Goal: Information Seeking & Learning: Understand process/instructions

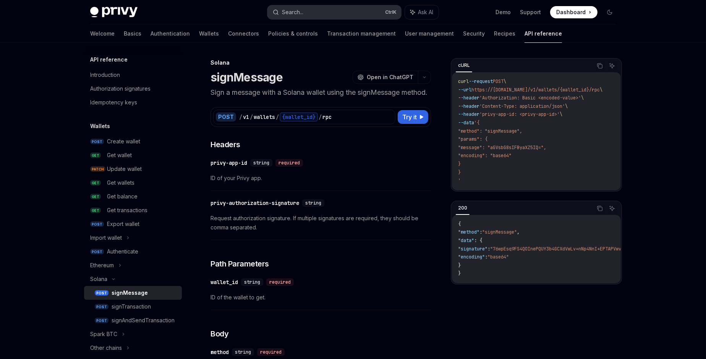
click at [304, 15] on button "Search... Ctrl K" at bounding box center [334, 12] width 134 height 14
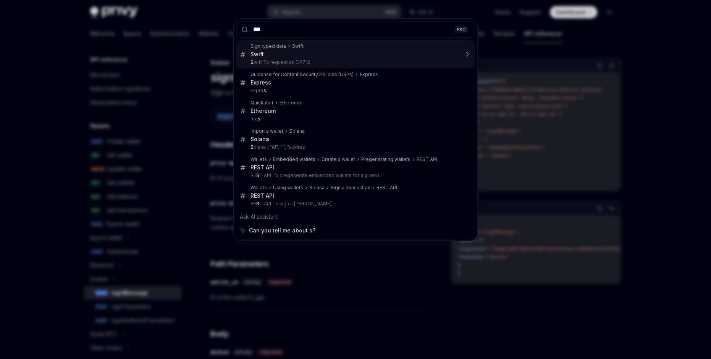
type input "****"
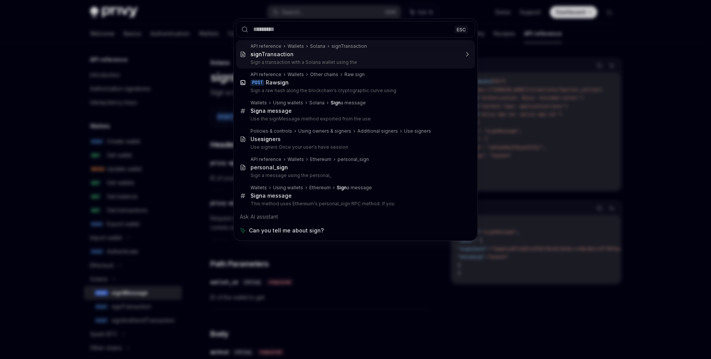
type textarea "*"
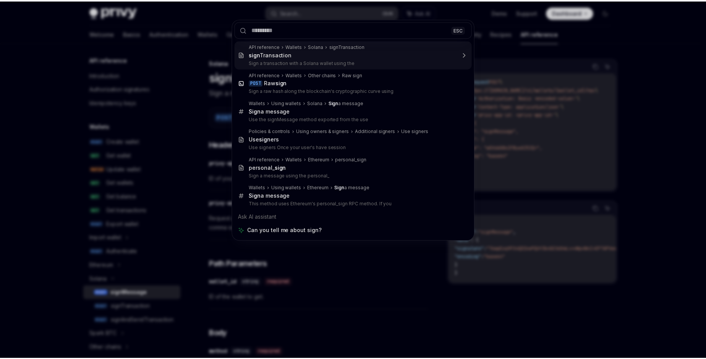
scroll to position [42, 0]
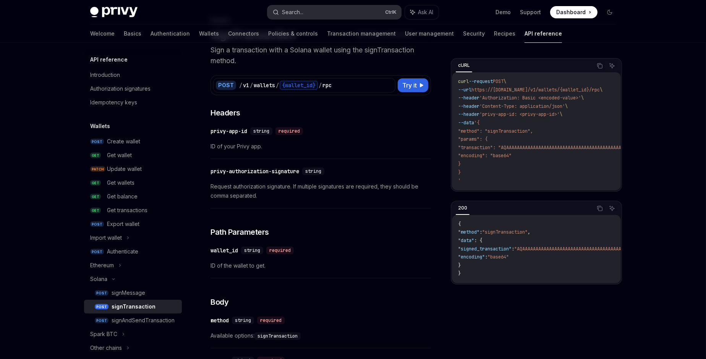
click at [307, 14] on button "Search... Ctrl K" at bounding box center [334, 12] width 134 height 14
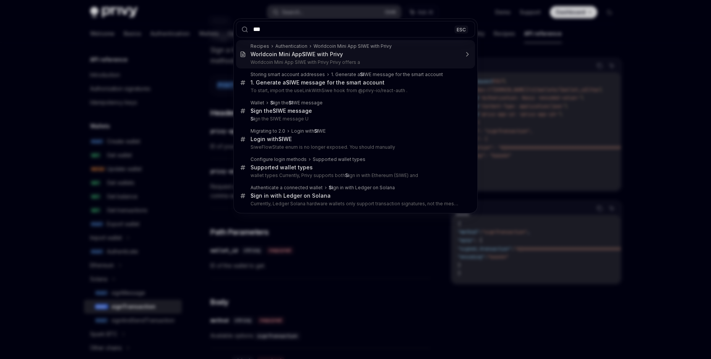
type input "****"
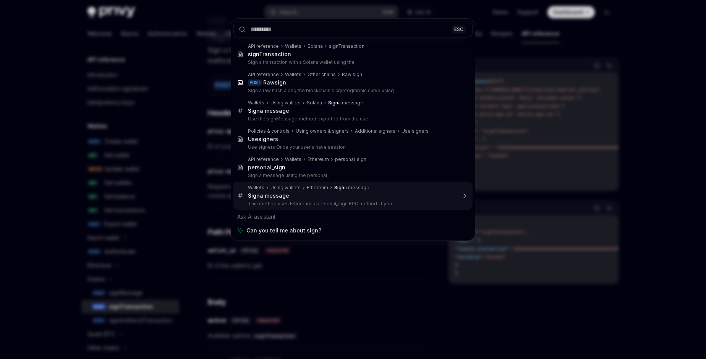
type textarea "*"
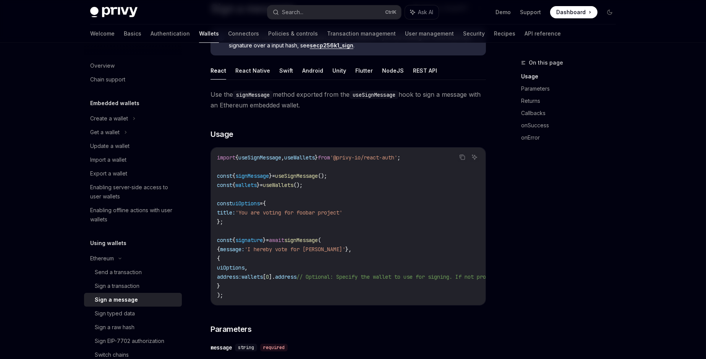
scroll to position [84, 0]
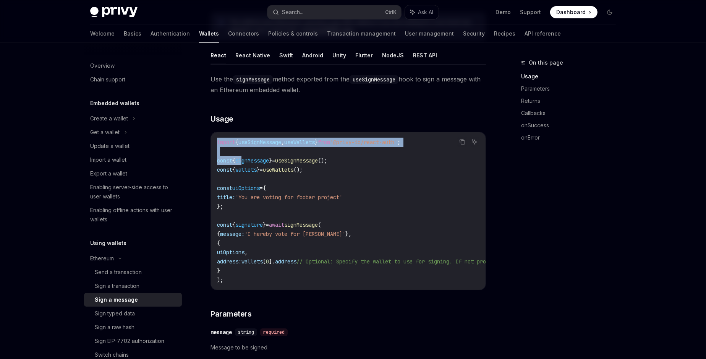
drag, startPoint x: 216, startPoint y: 141, endPoint x: 244, endPoint y: 155, distance: 31.4
click at [244, 155] on div "import { useSignMessage , useWallets } from '@privy-io/react-auth' ; const { si…" at bounding box center [348, 210] width 275 height 157
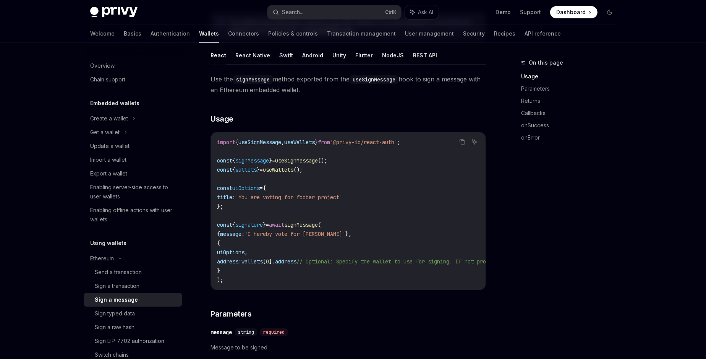
click at [249, 162] on span "signMessage" at bounding box center [252, 160] width 34 height 7
drag, startPoint x: 243, startPoint y: 280, endPoint x: 262, endPoint y: 265, distance: 24.2
click at [243, 280] on code "import { useSignMessage , useWallets } from '@privy-io/react-auth' ; const { si…" at bounding box center [417, 210] width 400 height 147
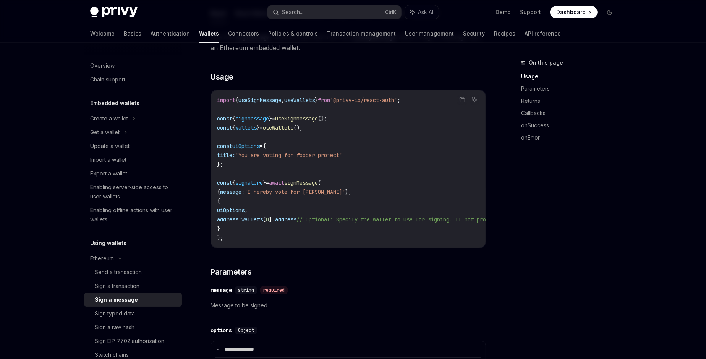
drag, startPoint x: 247, startPoint y: 175, endPoint x: 241, endPoint y: 233, distance: 58.5
click at [241, 233] on code "import { useSignMessage , useWallets } from '@privy-io/react-auth' ; const { si…" at bounding box center [417, 168] width 400 height 147
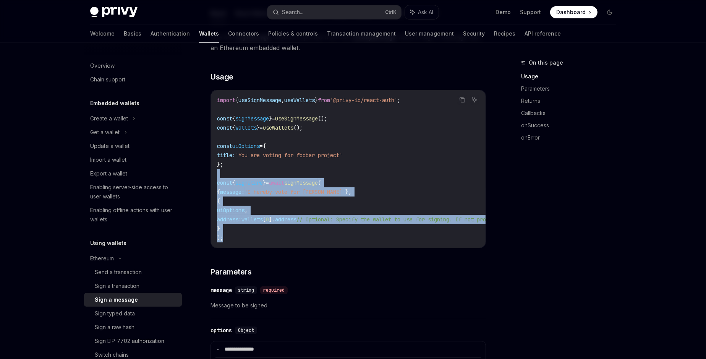
click at [241, 233] on code "import { useSignMessage , useWallets } from '@privy-io/react-auth' ; const { si…" at bounding box center [417, 168] width 400 height 147
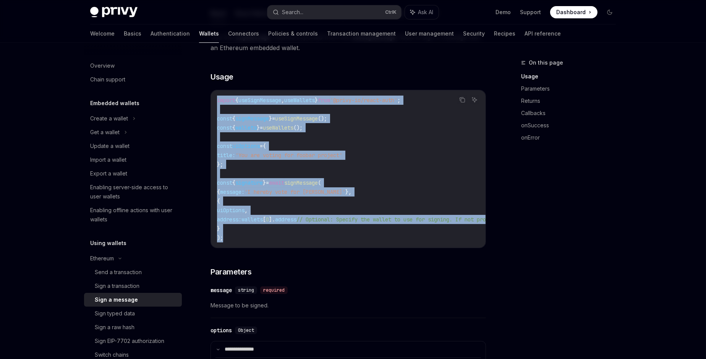
drag, startPoint x: 235, startPoint y: 238, endPoint x: 217, endPoint y: 100, distance: 139.5
click at [217, 100] on code "import { useSignMessage , useWallets } from '@privy-io/react-auth' ; const { si…" at bounding box center [417, 168] width 400 height 147
click at [217, 100] on span "import" at bounding box center [226, 100] width 18 height 7
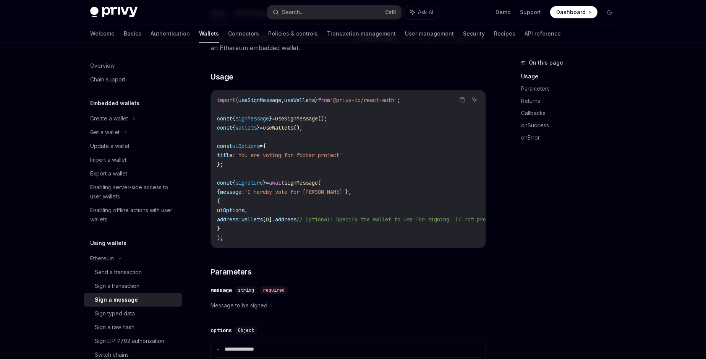
click at [249, 235] on code "import { useSignMessage , useWallets } from '@privy-io/react-auth' ; const { si…" at bounding box center [417, 168] width 400 height 147
click at [327, 174] on code "import { useSignMessage , useWallets } from '@privy-io/react-auth' ; const { si…" at bounding box center [417, 168] width 400 height 147
click at [324, 152] on span "'You are voting for foobar project'" at bounding box center [288, 155] width 107 height 7
click at [319, 145] on code "import { useSignMessage , useWallets } from '@privy-io/react-auth' ; const { si…" at bounding box center [417, 168] width 400 height 147
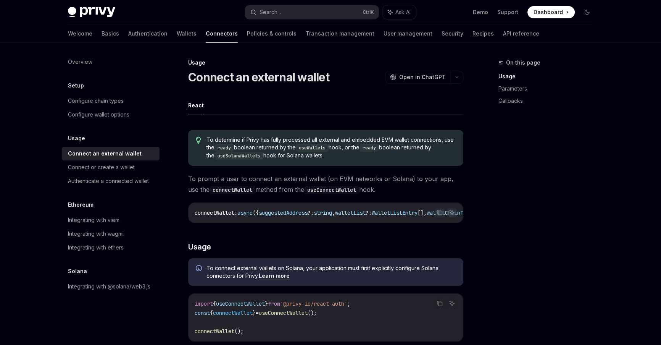
click at [277, 104] on ul "React" at bounding box center [325, 105] width 275 height 18
click at [234, 173] on span "To prompt a user to connect an external wallet (on EVM networks or Solana) to y…" at bounding box center [325, 183] width 275 height 21
drag, startPoint x: 210, startPoint y: 191, endPoint x: 269, endPoint y: 193, distance: 58.8
click at [269, 193] on span "To prompt a user to connect an external wallet (on EVM networks or Solana) to y…" at bounding box center [325, 183] width 275 height 21
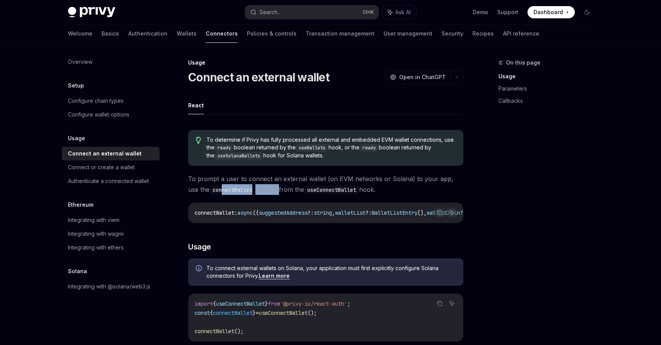
click at [269, 193] on span "To prompt a user to connect an external wallet (on EVM networks or Solana) to y…" at bounding box center [325, 183] width 275 height 21
click at [281, 176] on span "To prompt a user to connect an external wallet (on EVM networks or Solana) to y…" at bounding box center [325, 183] width 275 height 21
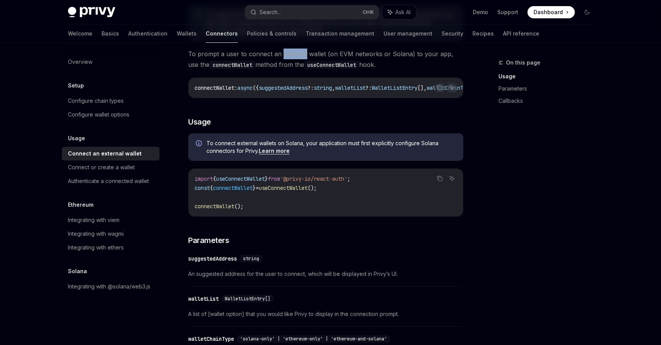
scroll to position [167, 0]
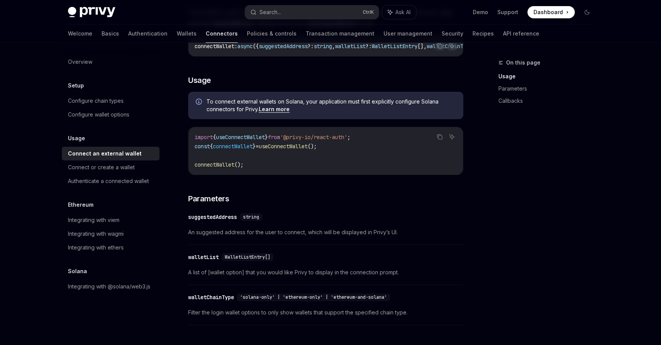
click at [235, 222] on div "​ suggestedAddress string" at bounding box center [322, 216] width 268 height 9
drag, startPoint x: 244, startPoint y: 202, endPoint x: 248, endPoint y: 219, distance: 18.1
click at [248, 219] on div "To determine if Privy has fully processed all external and embedded EVM wallet …" at bounding box center [325, 255] width 275 height 597
click at [239, 232] on span "An suggested address for the user to connect, which will be displayed in Privy’…" at bounding box center [325, 232] width 275 height 9
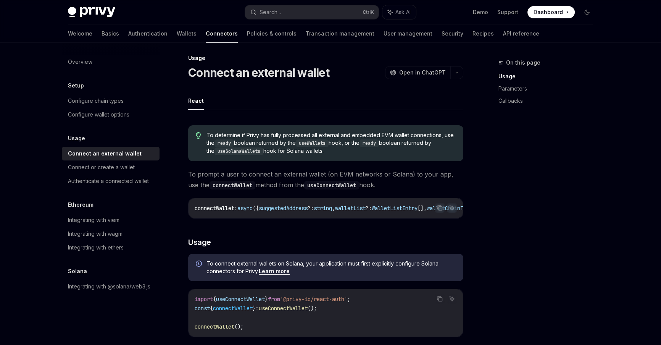
scroll to position [0, 0]
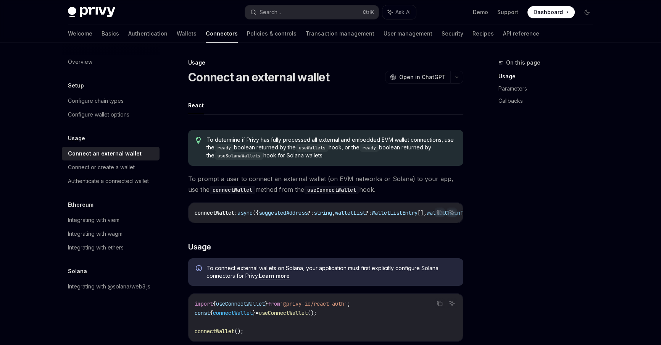
click at [105, 182] on div "Authenticate a connected wallet" at bounding box center [108, 180] width 81 height 9
type textarea "*"
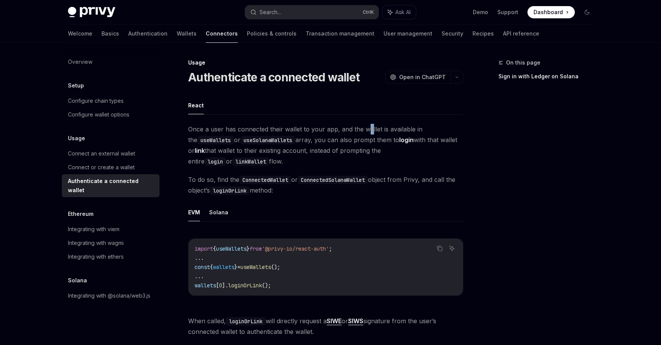
click at [369, 128] on span "Once a user has connected their wallet to your app, and the wallet is available…" at bounding box center [325, 145] width 275 height 43
click at [408, 142] on strong "login" at bounding box center [406, 140] width 15 height 8
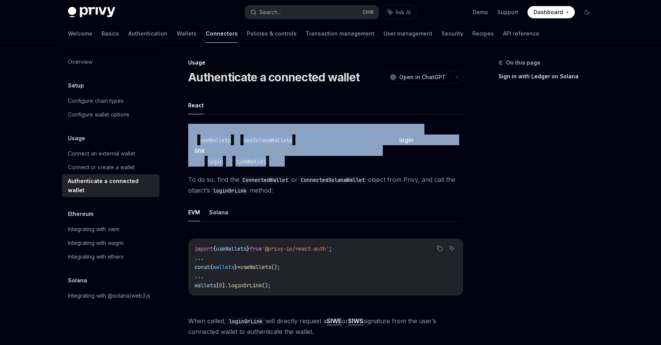
click at [408, 142] on strong "login" at bounding box center [406, 140] width 15 height 8
click at [309, 151] on span "Once a user has connected their wallet to your app, and the wallet is available…" at bounding box center [325, 145] width 275 height 43
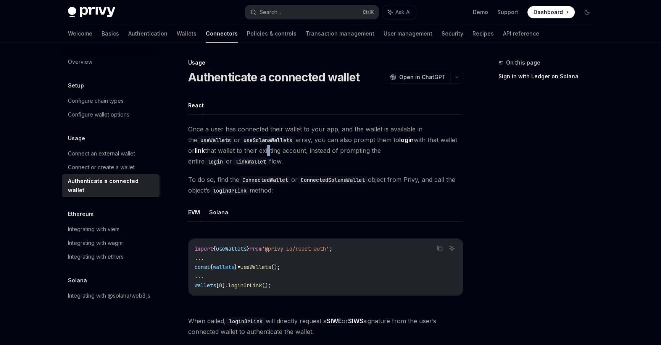
drag, startPoint x: 271, startPoint y: 149, endPoint x: 267, endPoint y: 155, distance: 7.5
click at [267, 155] on span "Once a user has connected their wallet to your app, and the wallet is available…" at bounding box center [325, 145] width 275 height 43
click at [267, 156] on span "Once a user has connected their wallet to your app, and the wallet is available…" at bounding box center [325, 145] width 275 height 43
click at [313, 152] on span "Once a user has connected their wallet to your app, and the wallet is available…" at bounding box center [325, 145] width 275 height 43
drag, startPoint x: 309, startPoint y: 161, endPoint x: 321, endPoint y: 146, distance: 19.5
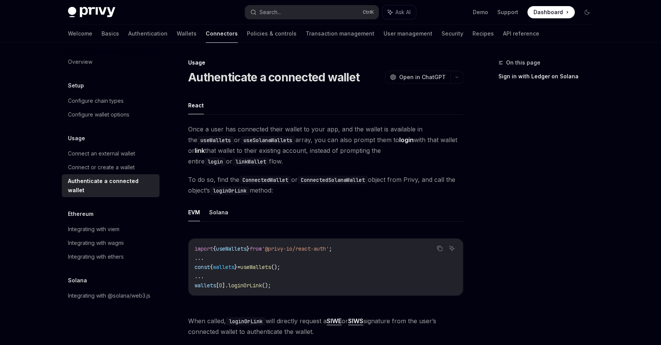
click at [320, 147] on span "Once a user has connected their wallet to your app, and the wallet is available…" at bounding box center [325, 145] width 275 height 43
click at [321, 146] on span "Once a user has connected their wallet to your app, and the wallet is available…" at bounding box center [325, 145] width 275 height 43
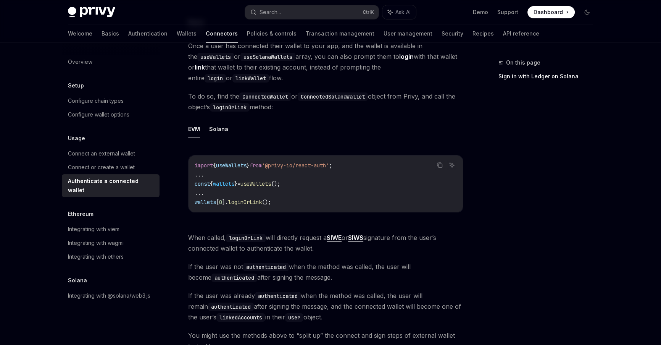
scroll to position [167, 0]
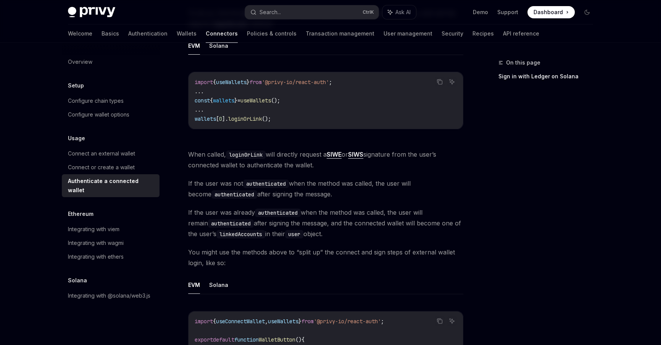
drag, startPoint x: 399, startPoint y: 149, endPoint x: 396, endPoint y: 160, distance: 12.2
click at [396, 160] on span "When called, loginOrLink will directly request a SIWE or SIWS signature from th…" at bounding box center [325, 159] width 275 height 21
click at [243, 164] on span "When called, loginOrLink will directly request a SIWE or SIWS signature from th…" at bounding box center [325, 159] width 275 height 21
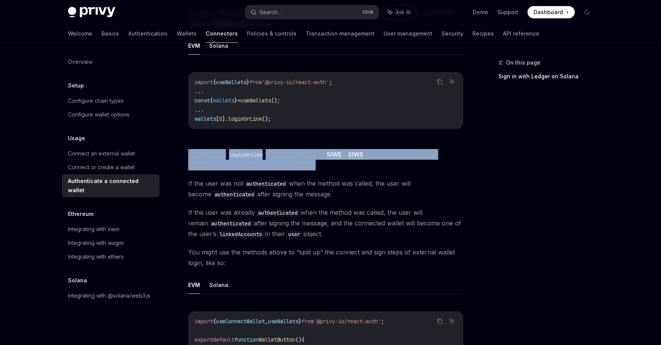
click at [243, 164] on span "When called, loginOrLink will directly request a SIWE or SIWS signature from th…" at bounding box center [325, 159] width 275 height 21
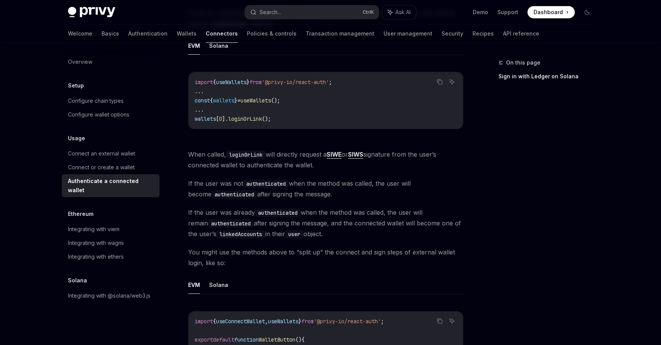
click at [315, 175] on div "Once a user has connected their wallet to your app, and the wallet is available…" at bounding box center [325, 330] width 275 height 746
click at [269, 183] on code "authenticated" at bounding box center [266, 184] width 46 height 8
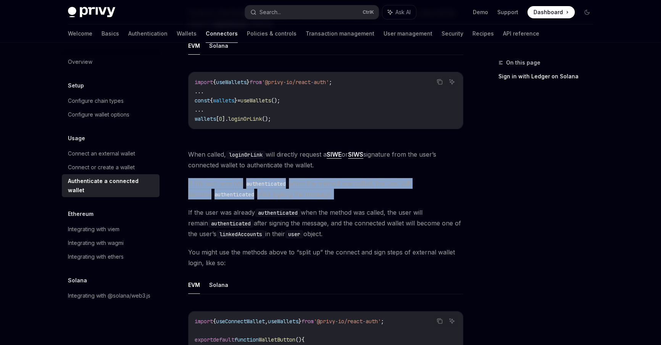
click at [269, 183] on code "authenticated" at bounding box center [266, 184] width 46 height 8
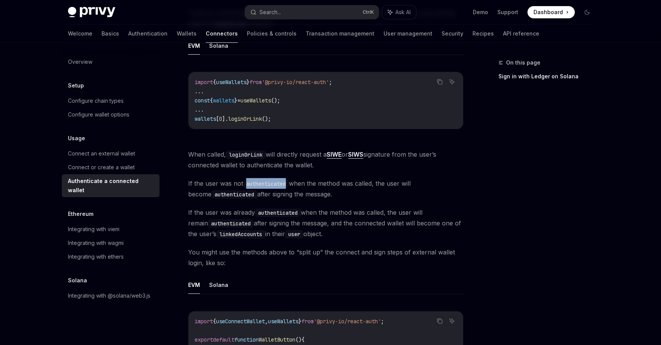
click at [269, 183] on code "authenticated" at bounding box center [266, 184] width 46 height 8
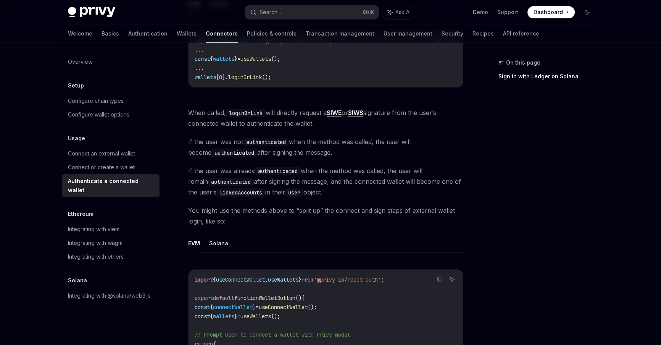
click at [262, 138] on code "authenticated" at bounding box center [266, 142] width 46 height 8
click at [226, 139] on span "If the user was not authenticated when the method was called, the user will bec…" at bounding box center [325, 146] width 275 height 21
click at [241, 135] on div "Once a user has connected their wallet to your app, and the wallet is available…" at bounding box center [325, 289] width 275 height 746
drag, startPoint x: 256, startPoint y: 135, endPoint x: 296, endPoint y: 146, distance: 41.5
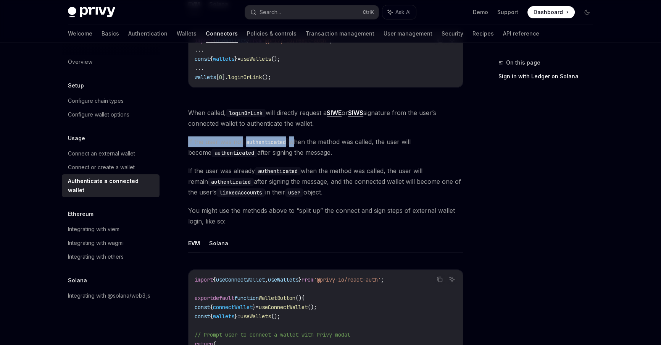
click at [296, 146] on div "Once a user has connected their wallet to your app, and the wallet is available…" at bounding box center [325, 289] width 275 height 746
drag, startPoint x: 327, startPoint y: 149, endPoint x: 330, endPoint y: 101, distance: 48.6
click at [330, 101] on div "Once a user has connected their wallet to your app, and the wallet is available…" at bounding box center [325, 289] width 275 height 746
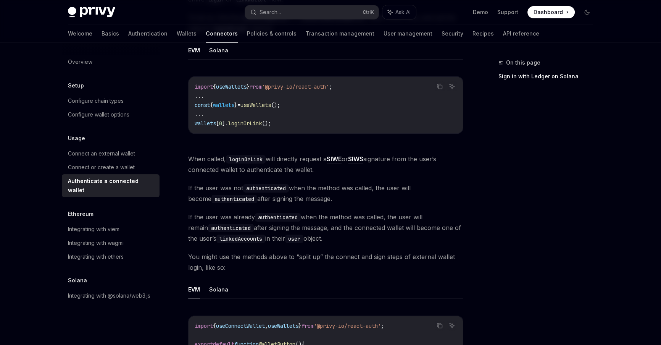
scroll to position [167, 0]
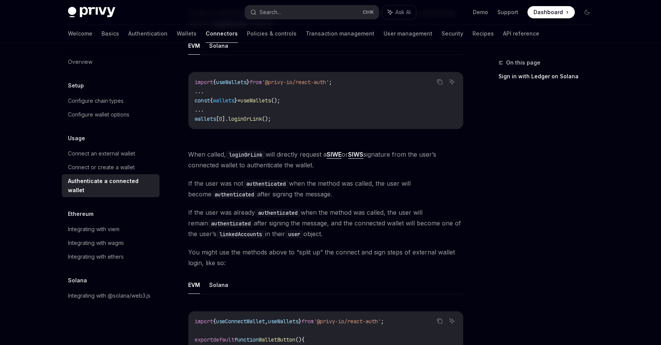
click at [263, 180] on code "authenticated" at bounding box center [266, 184] width 46 height 8
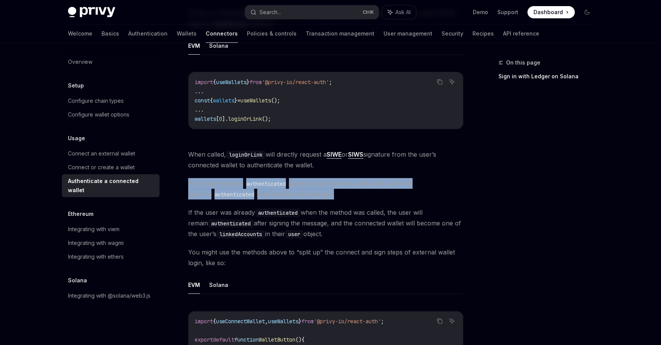
click at [263, 180] on code "authenticated" at bounding box center [266, 184] width 46 height 8
click at [262, 180] on code "authenticated" at bounding box center [266, 184] width 46 height 8
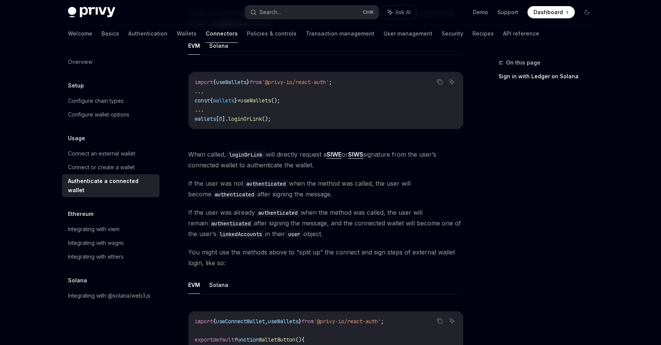
click at [262, 175] on div "Once a user has connected their wallet to your app, and the wallet is available…" at bounding box center [325, 330] width 275 height 746
click at [256, 181] on code "authenticated" at bounding box center [266, 184] width 46 height 8
click at [277, 191] on span "If the user was not authenticated when the method was called, the user will bec…" at bounding box center [325, 188] width 275 height 21
click at [271, 184] on code "authenticated" at bounding box center [266, 184] width 46 height 8
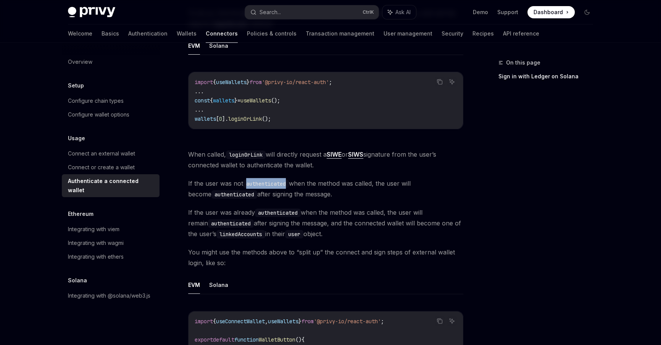
click at [271, 184] on code "authenticated" at bounding box center [266, 184] width 46 height 8
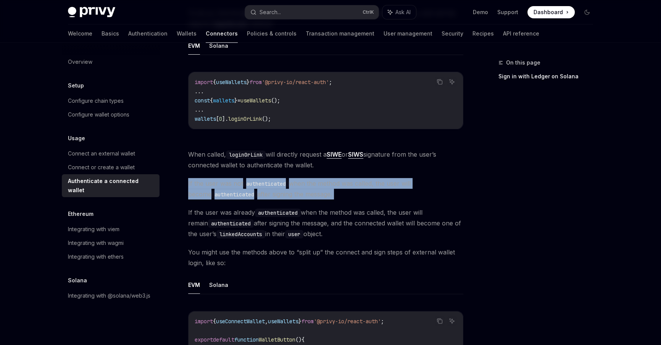
click at [271, 184] on code "authenticated" at bounding box center [266, 184] width 46 height 8
click at [269, 187] on code "authenticated" at bounding box center [266, 184] width 46 height 8
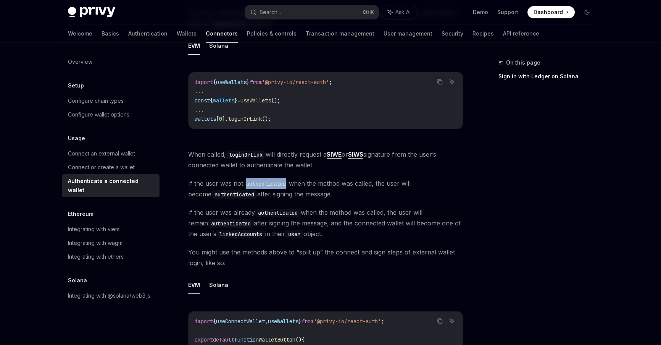
click at [269, 187] on code "authenticated" at bounding box center [266, 184] width 46 height 8
click at [252, 187] on code "authenticated" at bounding box center [266, 184] width 46 height 8
drag, startPoint x: 204, startPoint y: 173, endPoint x: 306, endPoint y: 184, distance: 102.7
click at [306, 184] on div "Once a user has connected their wallet to your app, and the wallet is available…" at bounding box center [325, 330] width 275 height 746
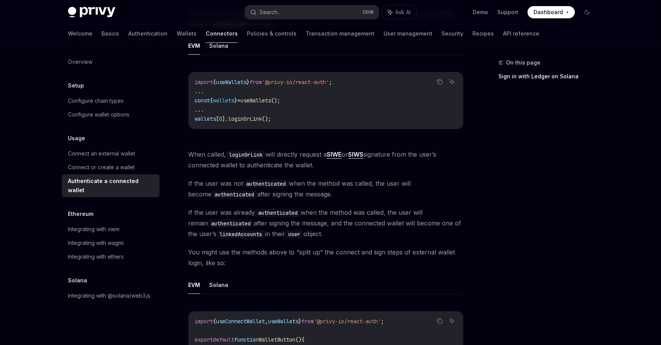
click at [325, 190] on span "If the user was not authenticated when the method was called, the user will bec…" at bounding box center [325, 188] width 275 height 21
drag, startPoint x: 326, startPoint y: 190, endPoint x: 337, endPoint y: 175, distance: 19.1
click at [337, 175] on div "Once a user has connected their wallet to your app, and the wallet is available…" at bounding box center [325, 330] width 275 height 746
drag, startPoint x: 337, startPoint y: 175, endPoint x: 328, endPoint y: 196, distance: 23.1
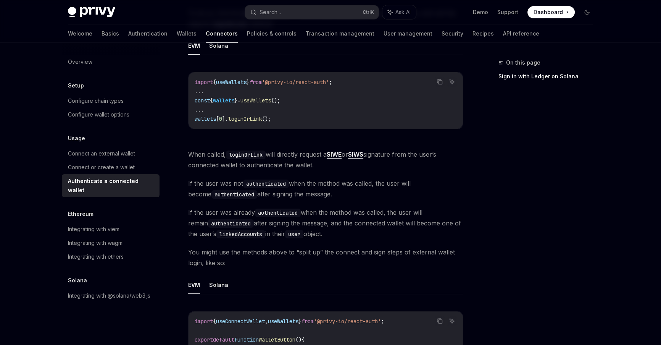
click at [328, 196] on div "Once a user has connected their wallet to your app, and the wallet is available…" at bounding box center [325, 330] width 275 height 746
click at [328, 196] on span "If the user was not authenticated when the method was called, the user will bec…" at bounding box center [325, 188] width 275 height 21
drag, startPoint x: 328, startPoint y: 196, endPoint x: 335, endPoint y: 177, distance: 20.1
click at [335, 178] on span "If the user was not authenticated when the method was called, the user will bec…" at bounding box center [325, 188] width 275 height 21
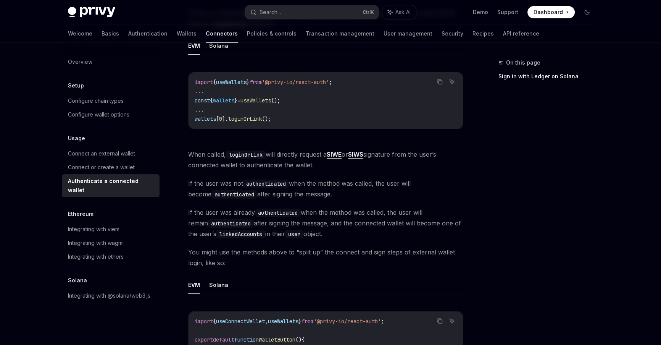
drag, startPoint x: 329, startPoint y: 191, endPoint x: 338, endPoint y: 175, distance: 18.1
click at [338, 175] on div "Once a user has connected their wallet to your app, and the wallet is available…" at bounding box center [325, 330] width 275 height 746
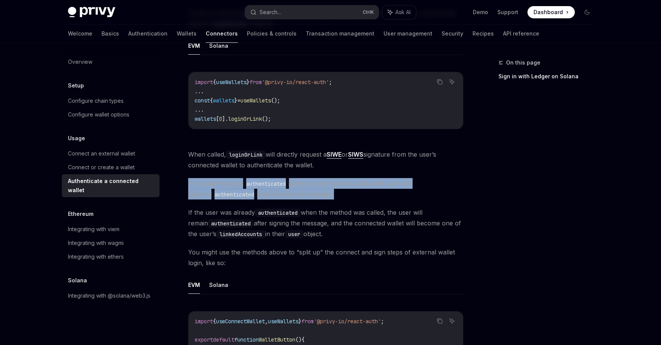
click at [338, 175] on div "Once a user has connected their wallet to your app, and the wallet is available…" at bounding box center [325, 330] width 275 height 746
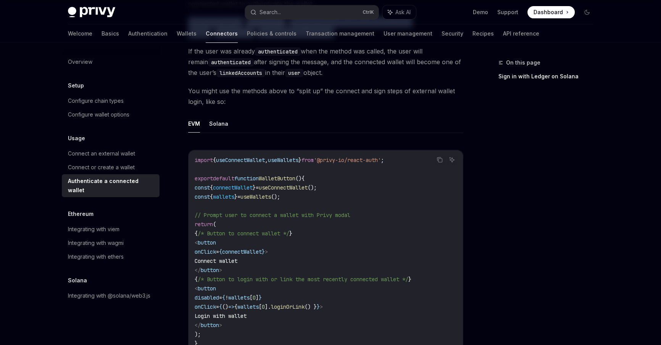
scroll to position [333, 0]
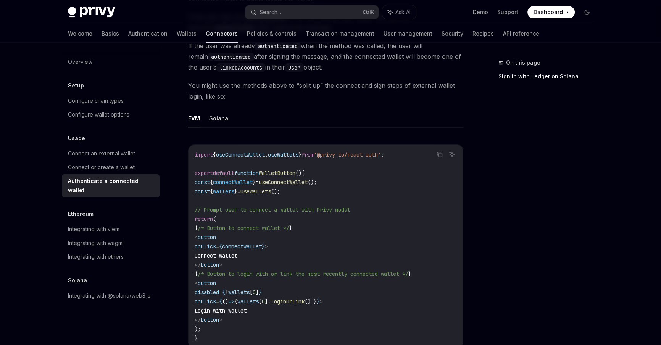
click at [296, 99] on span "You might use the methods above to “split up” the connect and sign steps of ext…" at bounding box center [325, 90] width 275 height 21
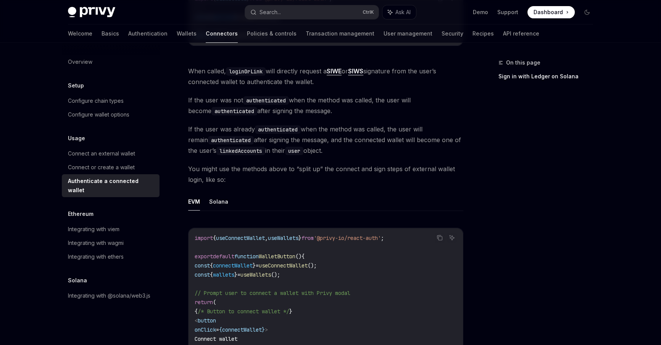
click at [306, 120] on div "Once a user has connected their wallet to your app, and the wallet is available…" at bounding box center [325, 247] width 275 height 746
click at [272, 128] on code "authenticated" at bounding box center [278, 129] width 46 height 8
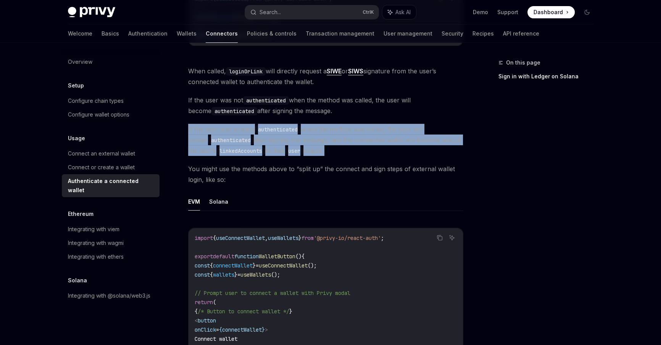
click at [272, 128] on code "authenticated" at bounding box center [278, 129] width 46 height 8
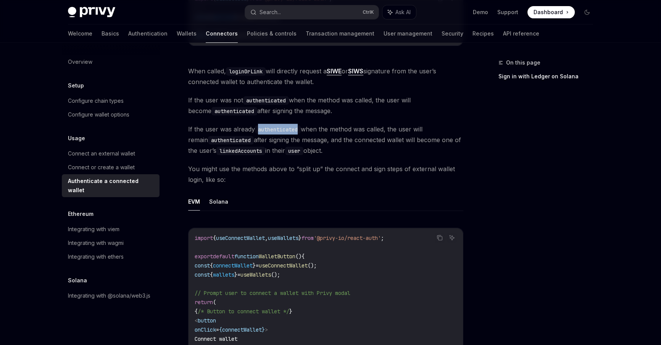
click at [272, 128] on code "authenticated" at bounding box center [278, 129] width 46 height 8
click at [335, 118] on div "Once a user has connected their wallet to your app, and the wallet is available…" at bounding box center [325, 247] width 275 height 746
drag, startPoint x: 323, startPoint y: 120, endPoint x: 333, endPoint y: 149, distance: 30.6
click at [333, 149] on div "Once a user has connected their wallet to your app, and the wallet is available…" at bounding box center [325, 247] width 275 height 746
click at [333, 149] on span "If the user was already authenticated when the method was called, the user will…" at bounding box center [325, 140] width 275 height 32
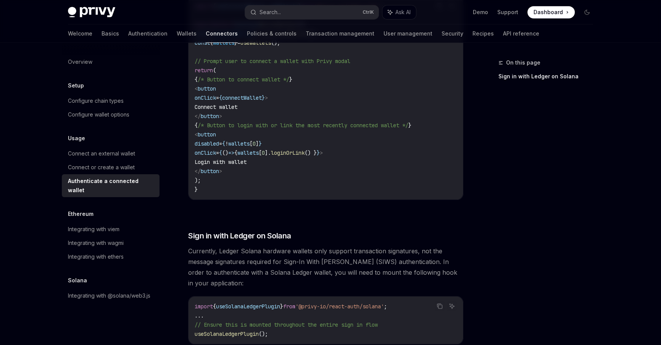
scroll to position [500, 0]
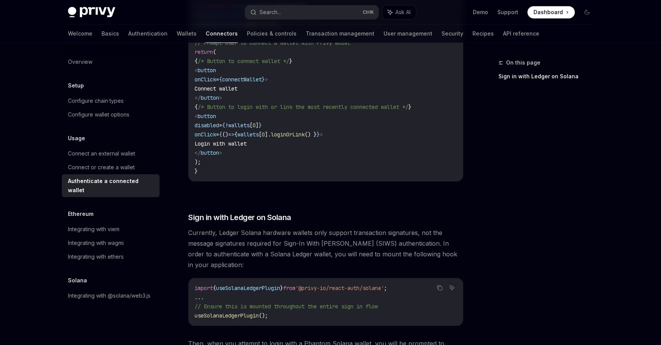
click at [139, 5] on div "Privy Docs home page Search... Ctrl K Ask AI Demo Support Dashboard Dashboard S…" at bounding box center [331, 12] width 526 height 24
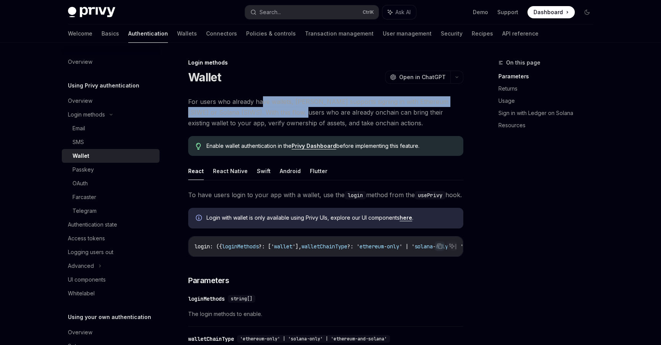
drag, startPoint x: 260, startPoint y: 98, endPoint x: 281, endPoint y: 108, distance: 23.9
click at [281, 108] on span "For users who already have wallets, [PERSON_NAME] supports signing in with Ethe…" at bounding box center [325, 112] width 275 height 32
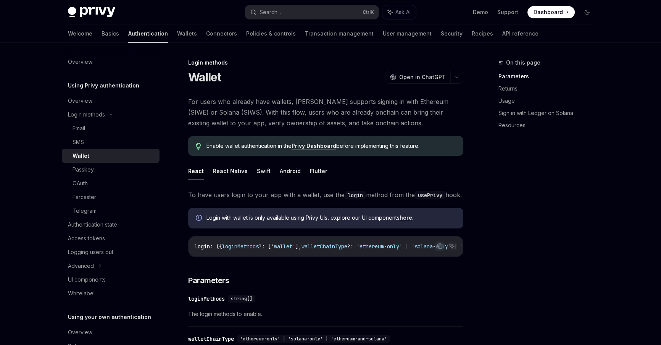
click at [281, 108] on span "For users who already have wallets, [PERSON_NAME] supports signing in with Ethe…" at bounding box center [325, 112] width 275 height 32
